Goal: Transaction & Acquisition: Download file/media

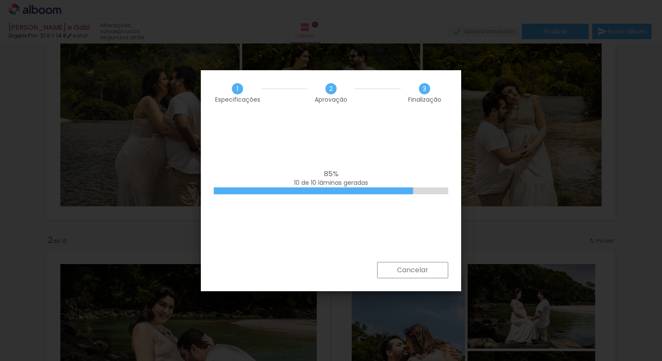
scroll to position [66, 0]
